Goal: Task Accomplishment & Management: Use online tool/utility

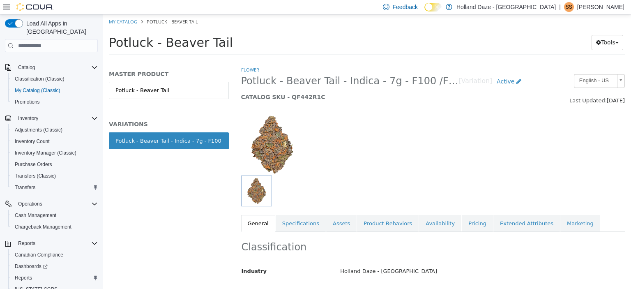
scroll to position [452, 0]
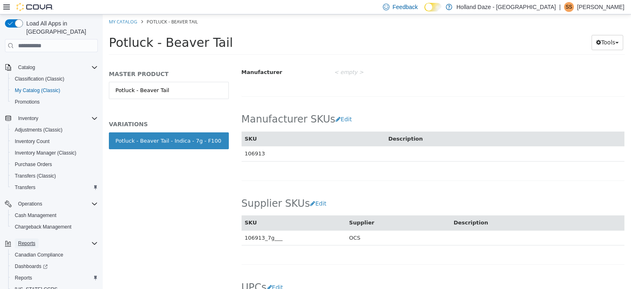
click at [19, 240] on span "Reports" at bounding box center [26, 243] width 17 height 7
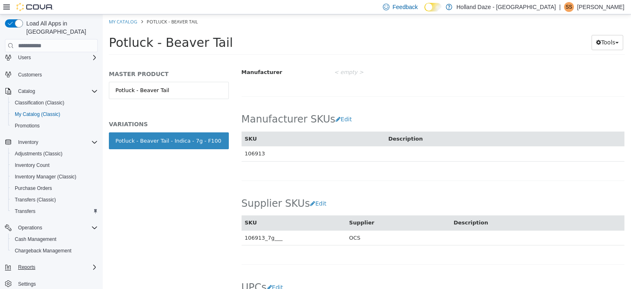
scroll to position [56, 0]
click at [31, 264] on span "Reports" at bounding box center [26, 267] width 17 height 7
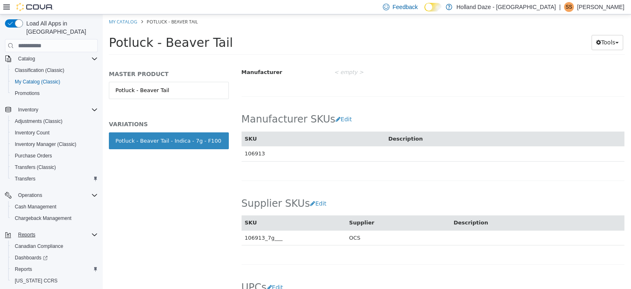
scroll to position [102, 0]
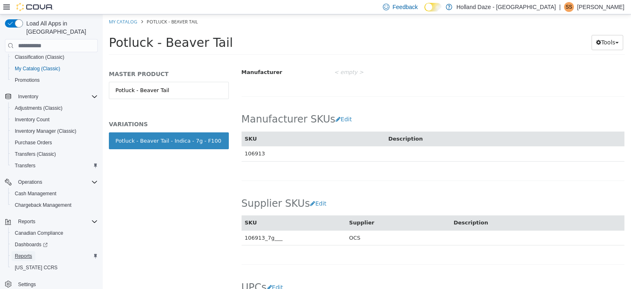
click at [27, 253] on span "Reports" at bounding box center [23, 256] width 17 height 7
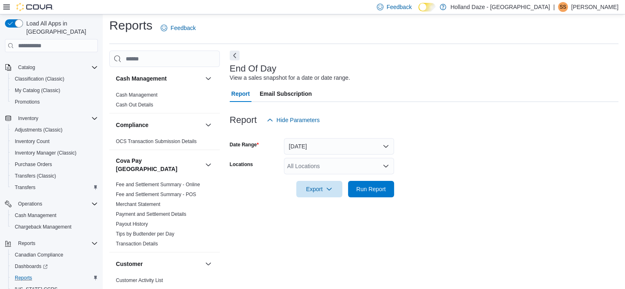
scroll to position [5, 0]
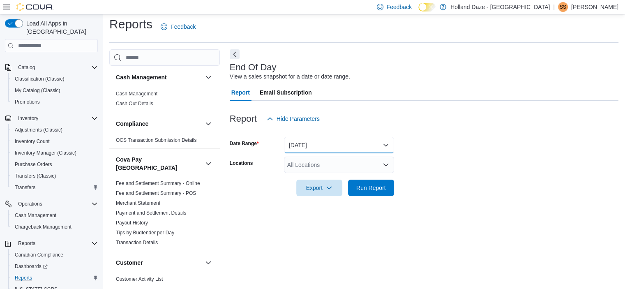
click at [344, 148] on button "[DATE]" at bounding box center [339, 145] width 110 height 16
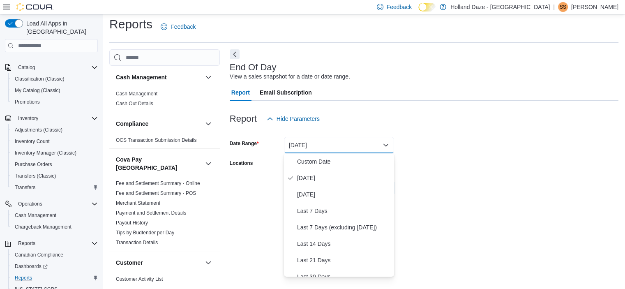
click at [381, 129] on div at bounding box center [424, 132] width 389 height 10
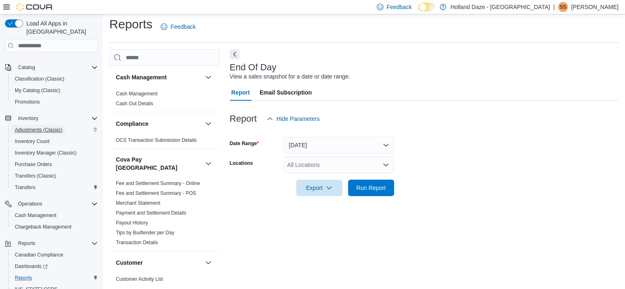
click at [50, 127] on span "Adjustments (Classic)" at bounding box center [39, 130] width 48 height 7
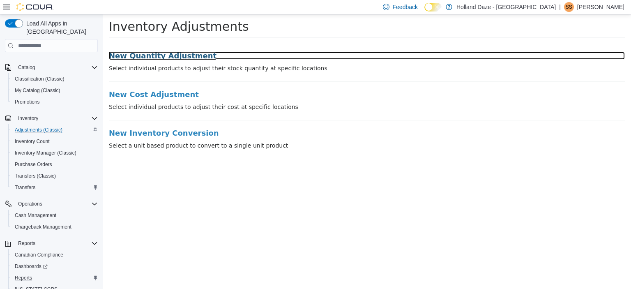
click at [183, 52] on h3 "New Quantity Adjustment" at bounding box center [367, 56] width 516 height 8
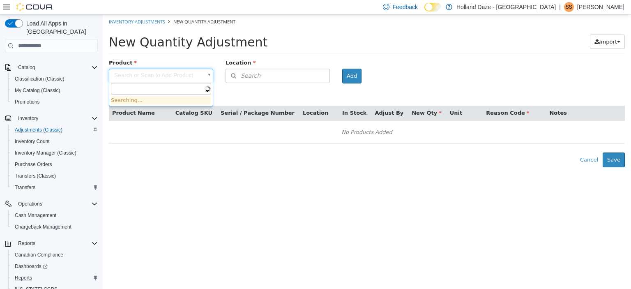
click at [161, 77] on body "× Inventory Adjustments New Quantity Adjustment New Quantity Adjustment Import …" at bounding box center [367, 90] width 528 height 153
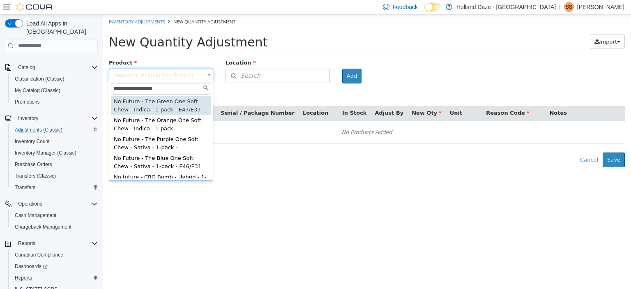
type input "**********"
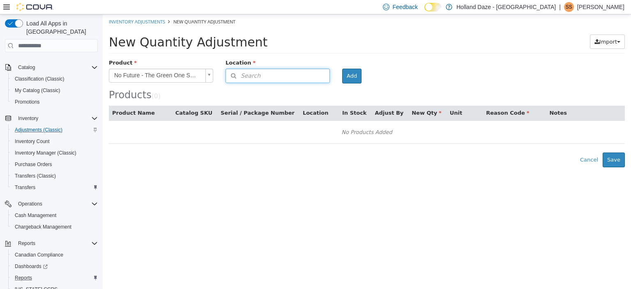
click at [257, 71] on button "Search" at bounding box center [278, 76] width 104 height 14
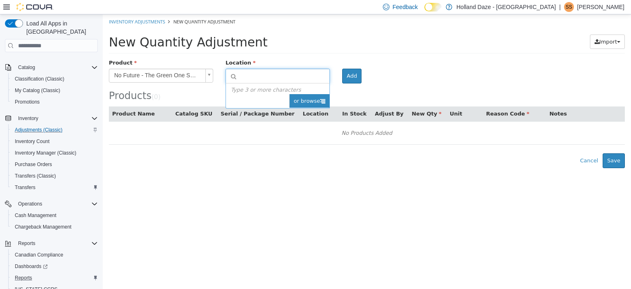
click at [293, 98] on span "or browse" at bounding box center [309, 101] width 40 height 14
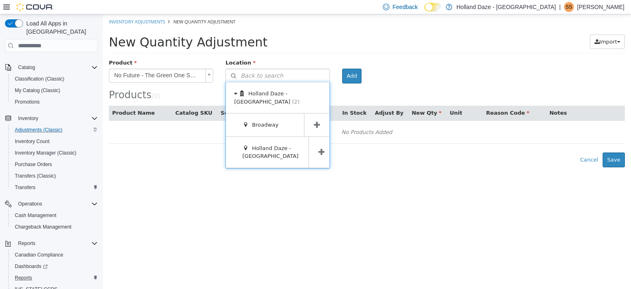
click at [318, 121] on icon at bounding box center [317, 125] width 6 height 8
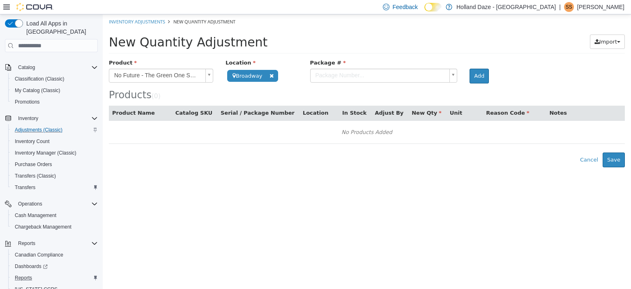
click at [416, 79] on body "**********" at bounding box center [367, 90] width 528 height 153
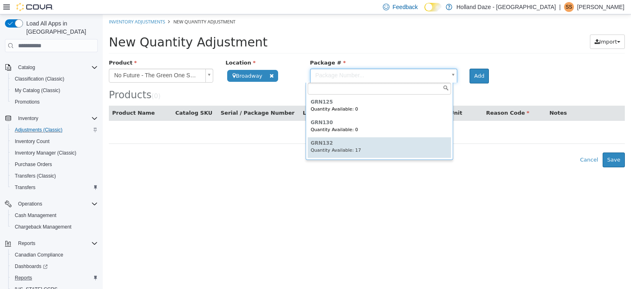
type input "******"
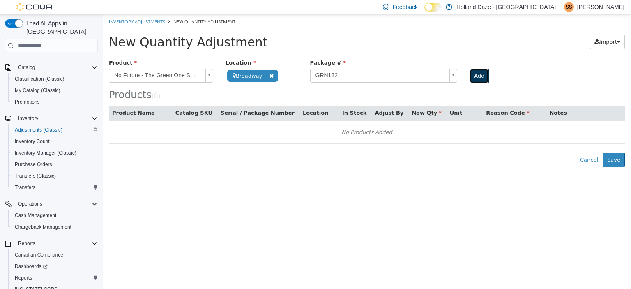
click at [479, 71] on button "Add" at bounding box center [479, 76] width 19 height 15
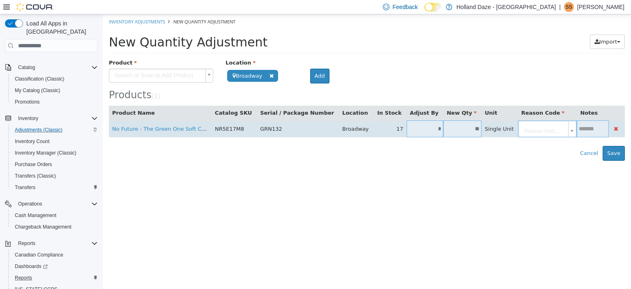
click at [413, 131] on input "*" at bounding box center [425, 129] width 37 height 6
type input "**"
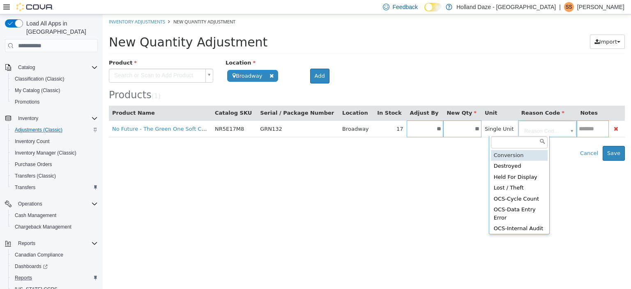
click at [514, 125] on body "**********" at bounding box center [367, 87] width 528 height 146
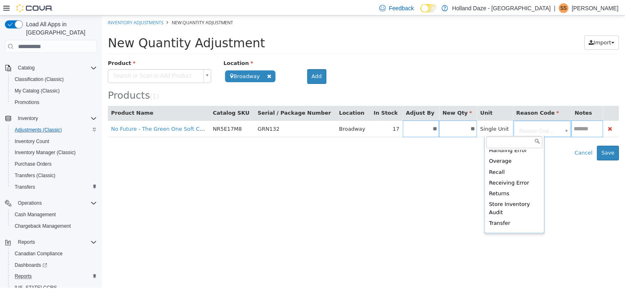
scroll to position [186, 0]
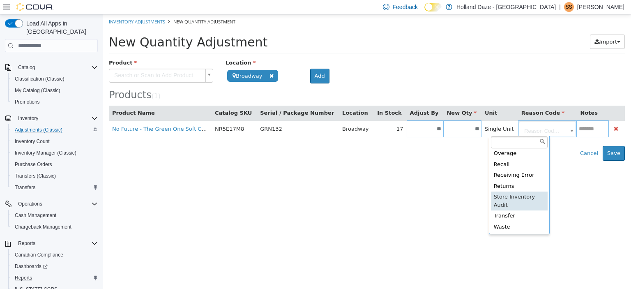
type input "**********"
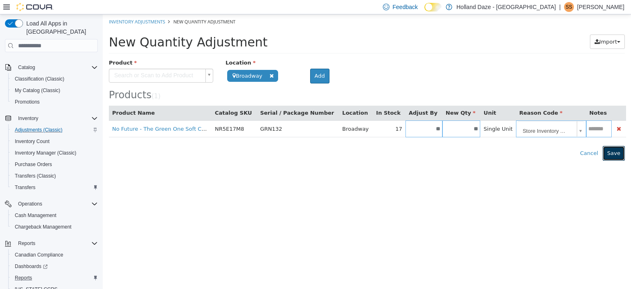
click at [618, 152] on button "Save" at bounding box center [614, 153] width 22 height 15
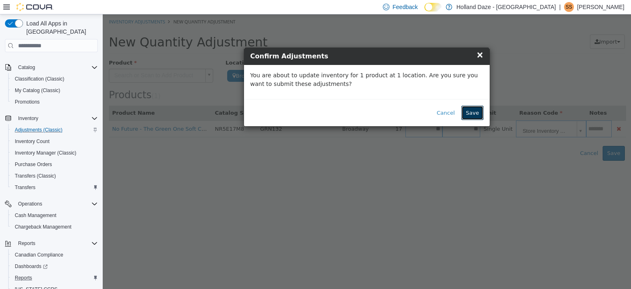
click at [474, 114] on button "Save" at bounding box center [472, 113] width 22 height 15
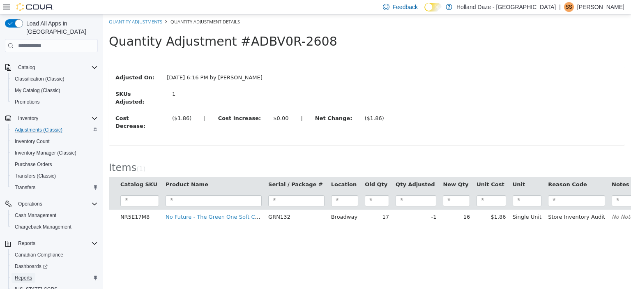
click at [27, 274] on span "Reports" at bounding box center [23, 277] width 17 height 7
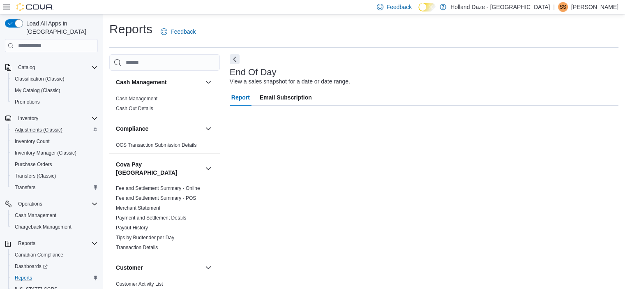
scroll to position [5, 0]
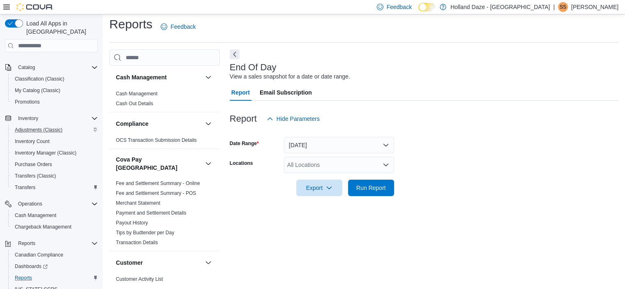
click at [417, 146] on form "Date Range [DATE] Locations All Locations Export Run Report" at bounding box center [424, 161] width 389 height 69
click at [386, 165] on icon "Open list of options" at bounding box center [385, 165] width 5 height 2
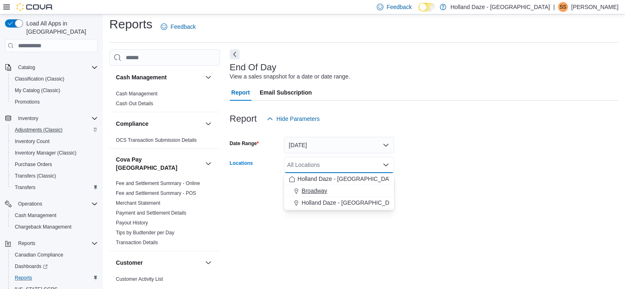
click at [352, 189] on div "Broadway" at bounding box center [339, 191] width 100 height 8
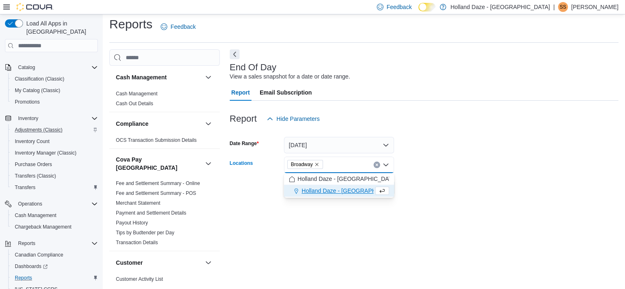
click at [415, 212] on div "End Of Day View a sales snapshot for a date or date range. Report Email Subscri…" at bounding box center [424, 165] width 389 height 233
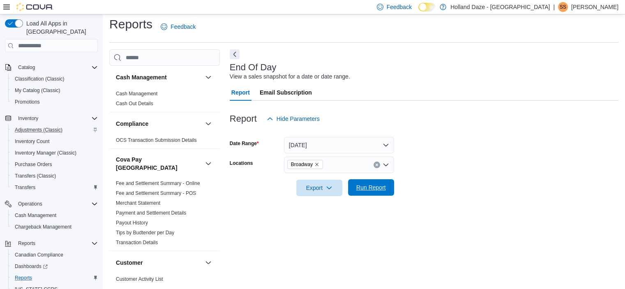
click at [371, 189] on span "Run Report" at bounding box center [371, 187] width 30 height 8
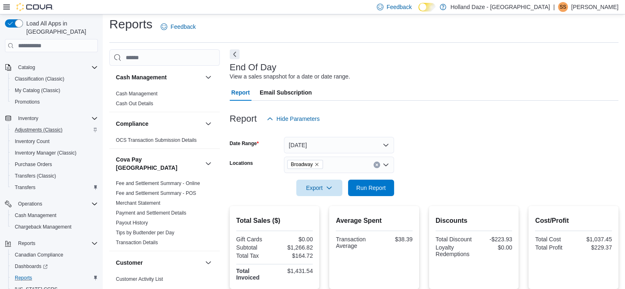
click at [430, 187] on form "Date Range [DATE] Locations Broadway Export Run Report" at bounding box center [424, 161] width 389 height 69
